Goal: Information Seeking & Learning: Compare options

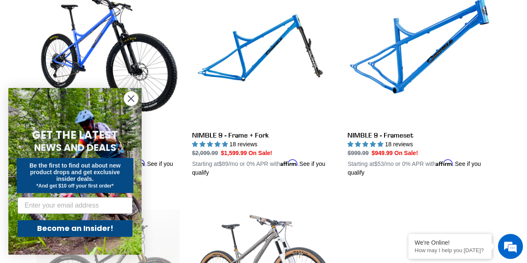
scroll to position [250, 0]
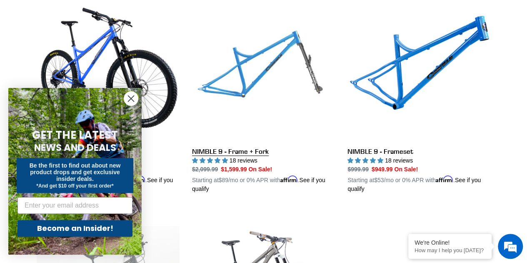
click at [260, 65] on link "NIMBLE 9 - Frame + Fork" at bounding box center [263, 95] width 143 height 195
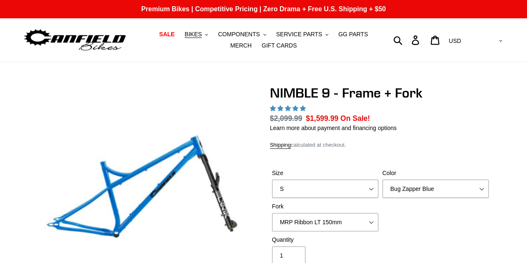
select select "highest-rating"
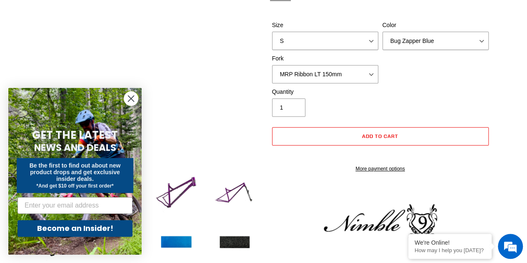
scroll to position [167, 0]
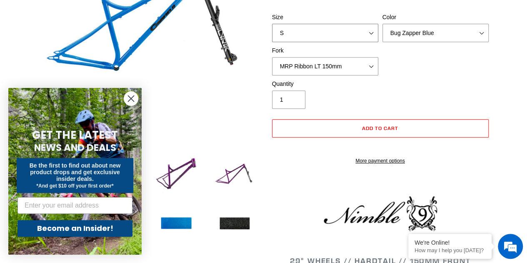
click at [323, 24] on select "S M L XL" at bounding box center [325, 33] width 106 height 18
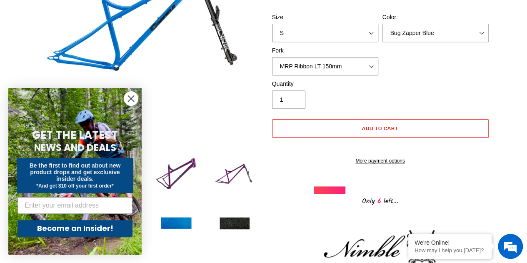
select select "L"
click at [272, 24] on select "S M L XL" at bounding box center [325, 33] width 106 height 18
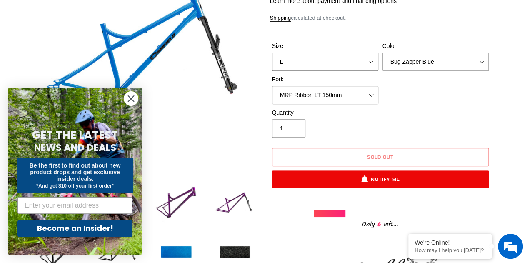
scroll to position [125, 0]
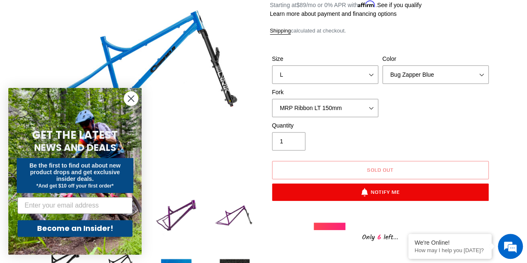
click at [131, 103] on circle "Close dialog" at bounding box center [131, 99] width 14 height 14
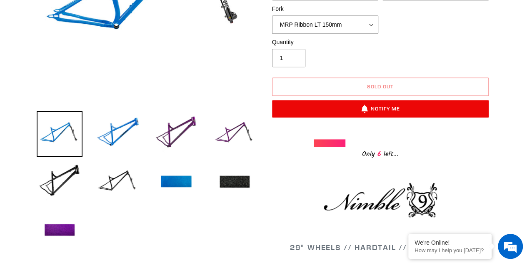
scroll to position [0, 0]
click at [65, 171] on img at bounding box center [60, 182] width 46 height 46
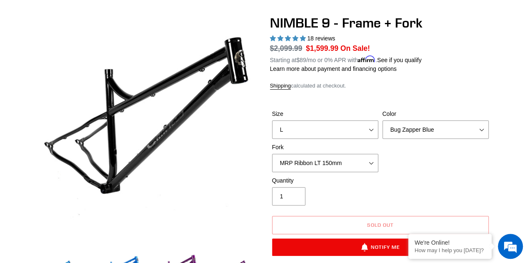
scroll to position [83, 0]
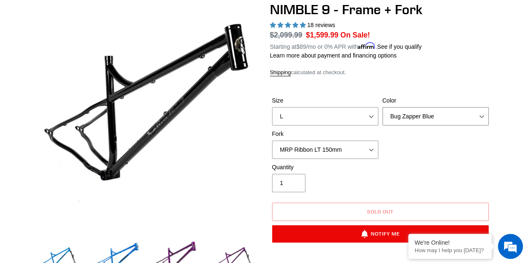
click at [439, 120] on select "Bug Zapper Blue Purple Haze - Sold Out Galaxy Black" at bounding box center [436, 116] width 106 height 18
click at [383, 107] on select "Bug Zapper Blue Purple Haze - Sold Out Galaxy Black" at bounding box center [436, 116] width 106 height 18
click at [432, 120] on select "Bug Zapper Blue Purple Haze - Sold Out Galaxy Black" at bounding box center [436, 116] width 106 height 18
click at [383, 107] on select "Bug Zapper Blue Purple Haze - Sold Out Galaxy Black" at bounding box center [436, 116] width 106 height 18
click at [424, 123] on select "Bug Zapper Blue Purple Haze - Sold Out Galaxy Black" at bounding box center [436, 116] width 106 height 18
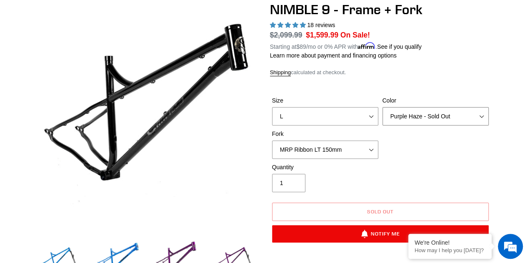
select select "Bug Zapper Blue"
click at [383, 107] on select "Bug Zapper Blue Purple Haze - Sold Out Galaxy Black" at bounding box center [436, 116] width 106 height 18
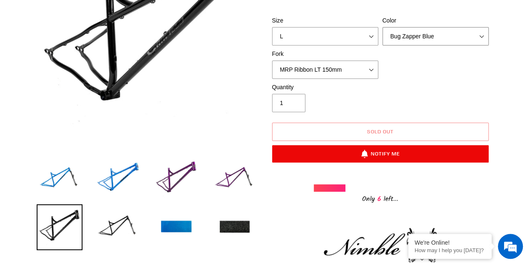
scroll to position [167, 0]
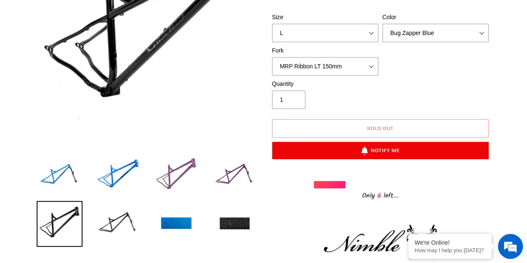
click at [170, 178] on img at bounding box center [176, 176] width 46 height 46
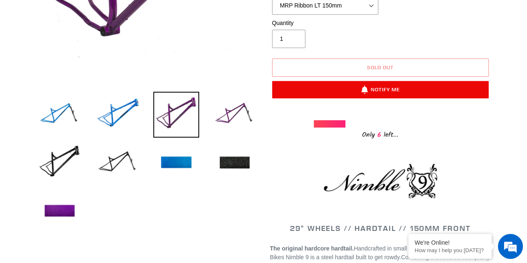
scroll to position [250, 0]
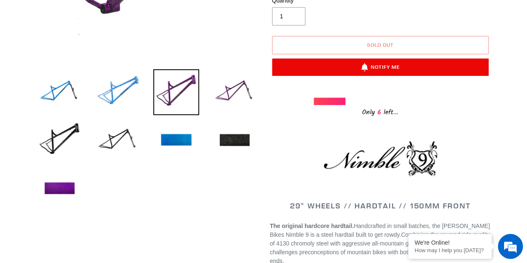
click at [113, 98] on img at bounding box center [118, 92] width 46 height 46
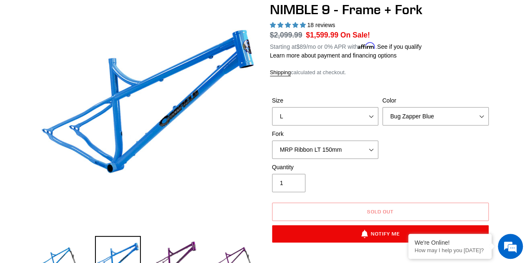
scroll to position [125, 0]
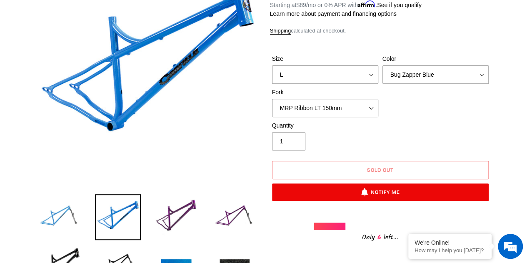
click at [61, 212] on img at bounding box center [60, 217] width 46 height 46
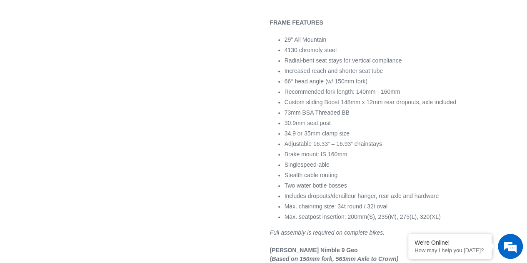
scroll to position [500, 0]
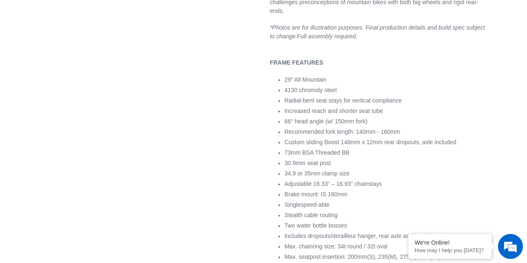
drag, startPoint x: 373, startPoint y: 112, endPoint x: 285, endPoint y: 115, distance: 88.4
click at [285, 117] on li "66° head angle (w/ 150mm fork)" at bounding box center [388, 121] width 206 height 9
click at [410, 117] on li "66° head angle (w/ 150mm fork)" at bounding box center [388, 121] width 206 height 9
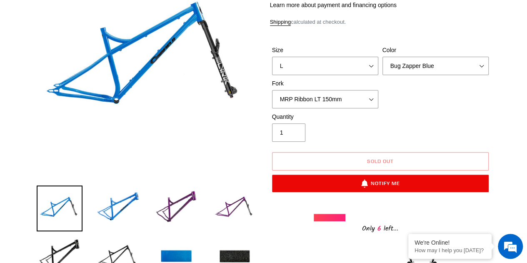
scroll to position [42, 0]
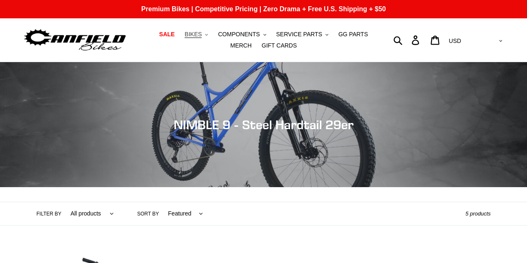
click at [185, 32] on span "BIKES" at bounding box center [193, 34] width 17 height 7
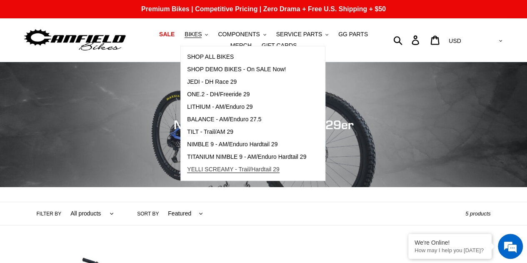
click at [206, 168] on span "YELLI SCREAMY - Trail/Hardtail 29" at bounding box center [233, 169] width 93 height 7
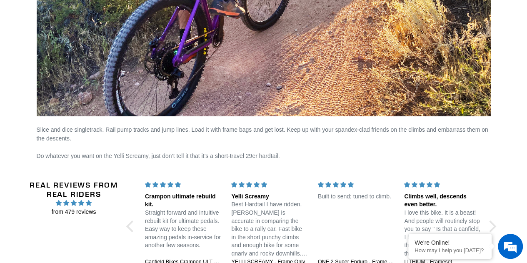
scroll to position [1681, 0]
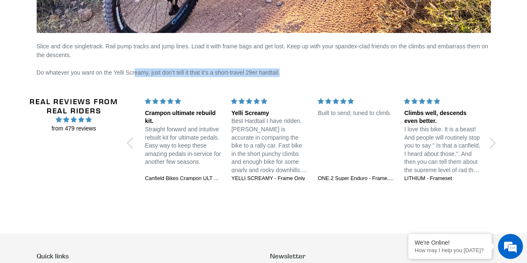
drag, startPoint x: 111, startPoint y: 74, endPoint x: 133, endPoint y: 72, distance: 22.6
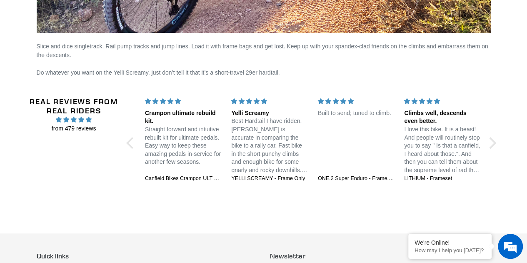
click at [130, 73] on span "Do whatever you want on the Yelli Screamy, just don’t tell it that it’s a short…" at bounding box center [158, 72] width 243 height 7
drag, startPoint x: 114, startPoint y: 70, endPoint x: 146, endPoint y: 69, distance: 32.5
click at [146, 69] on span "Do whatever you want on the Yelli Screamy, just don’t tell it that it’s a short…" at bounding box center [158, 72] width 243 height 7
copy span "Yelli Screamy"
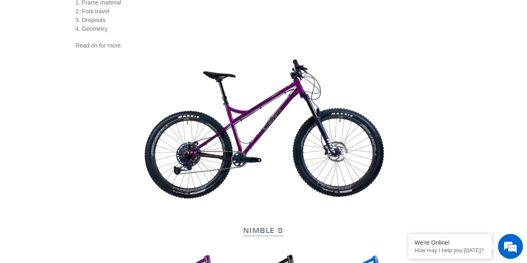
scroll to position [458, 0]
